Goal: Information Seeking & Learning: Learn about a topic

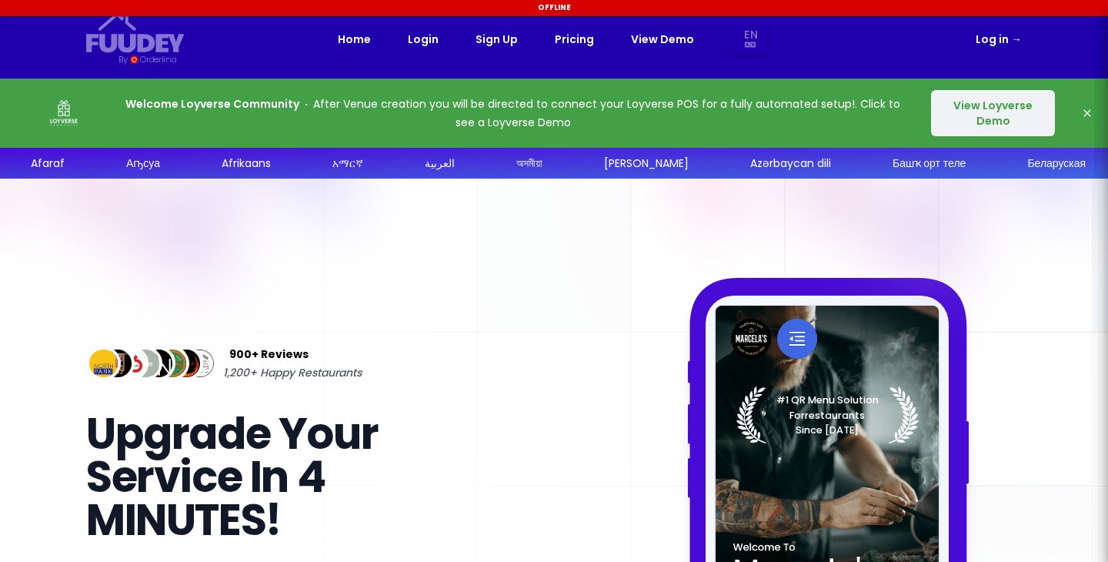
select select "en"
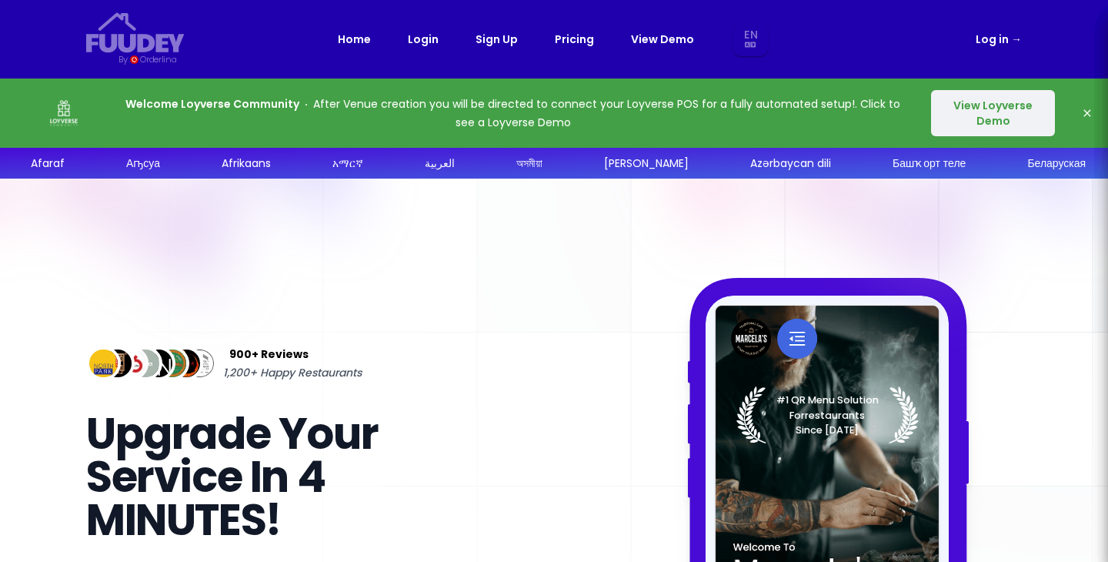
select select "en"
click at [579, 44] on link "Pricing" at bounding box center [574, 39] width 39 height 18
select select "en"
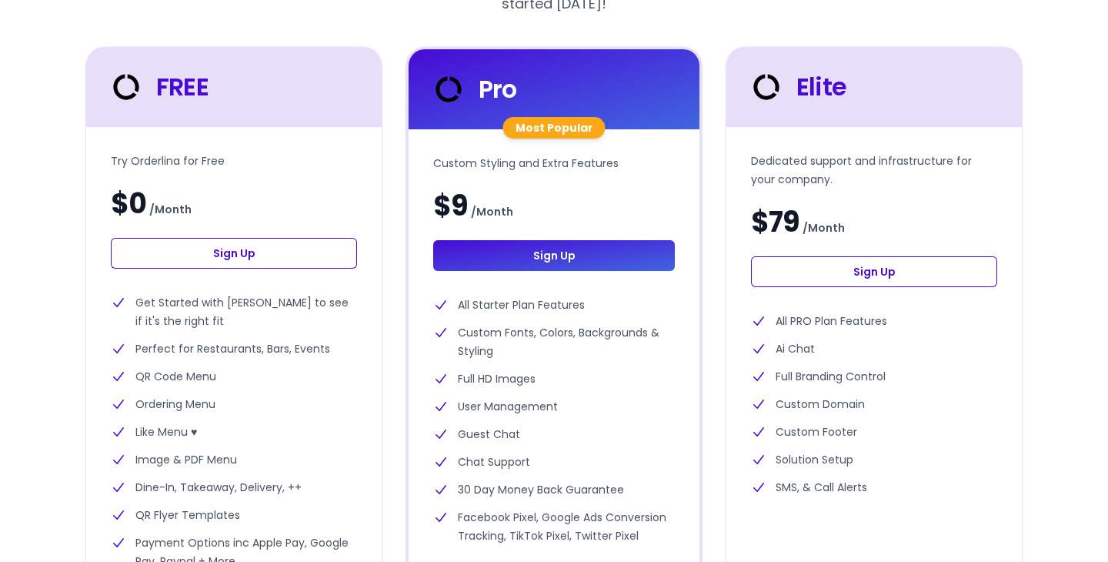
select select "en"
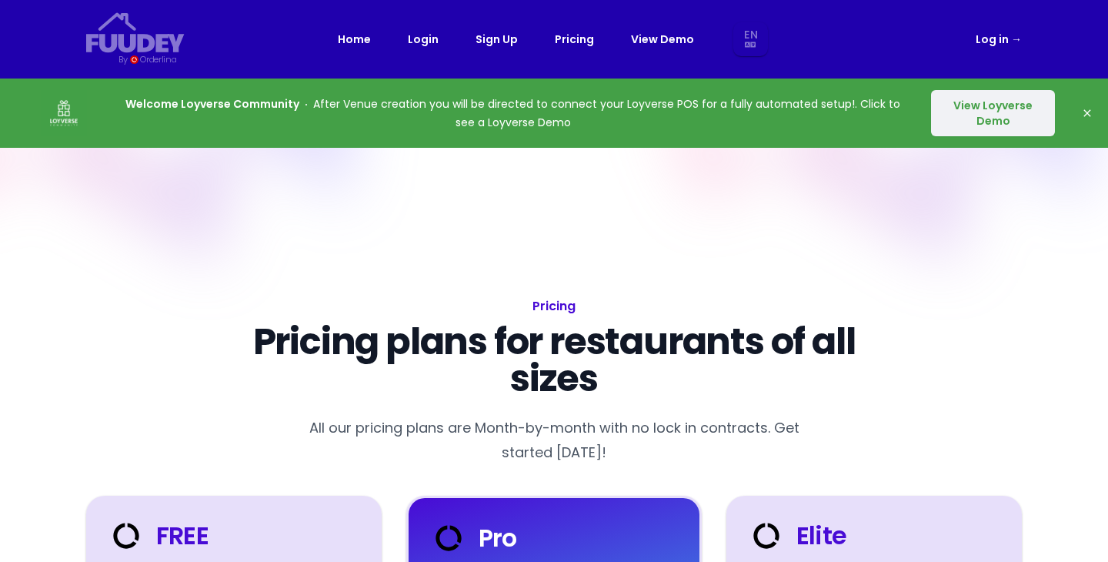
select select "en"
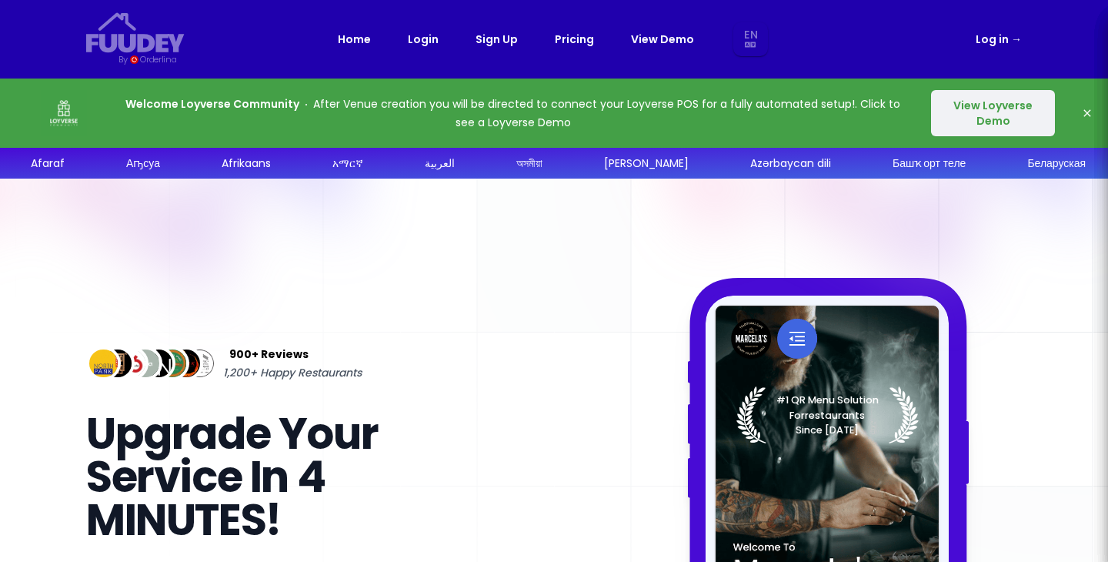
select select "en"
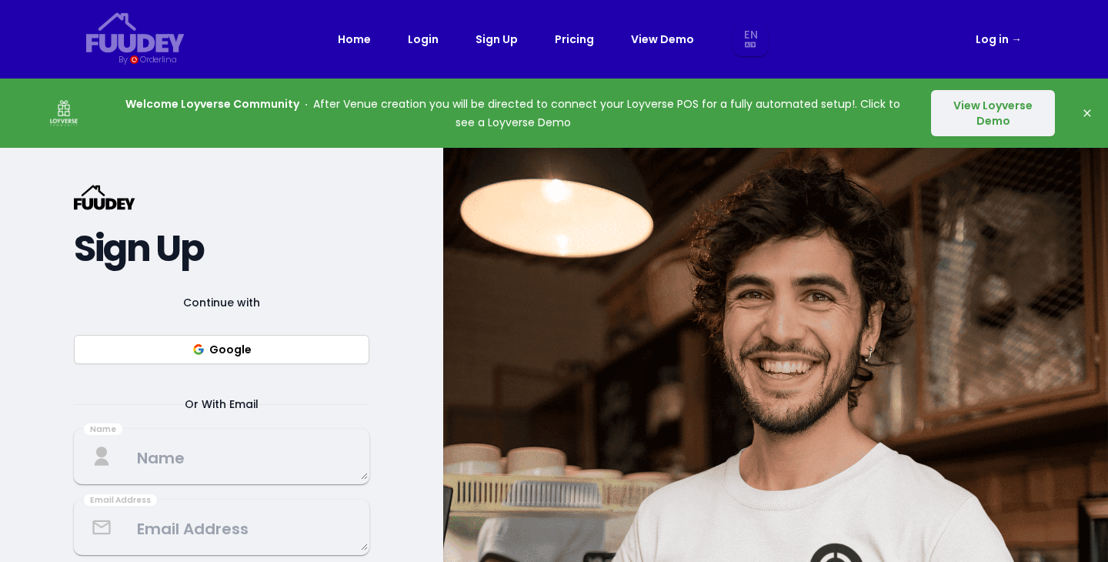
select select "en"
